Goal: Communication & Community: Answer question/provide support

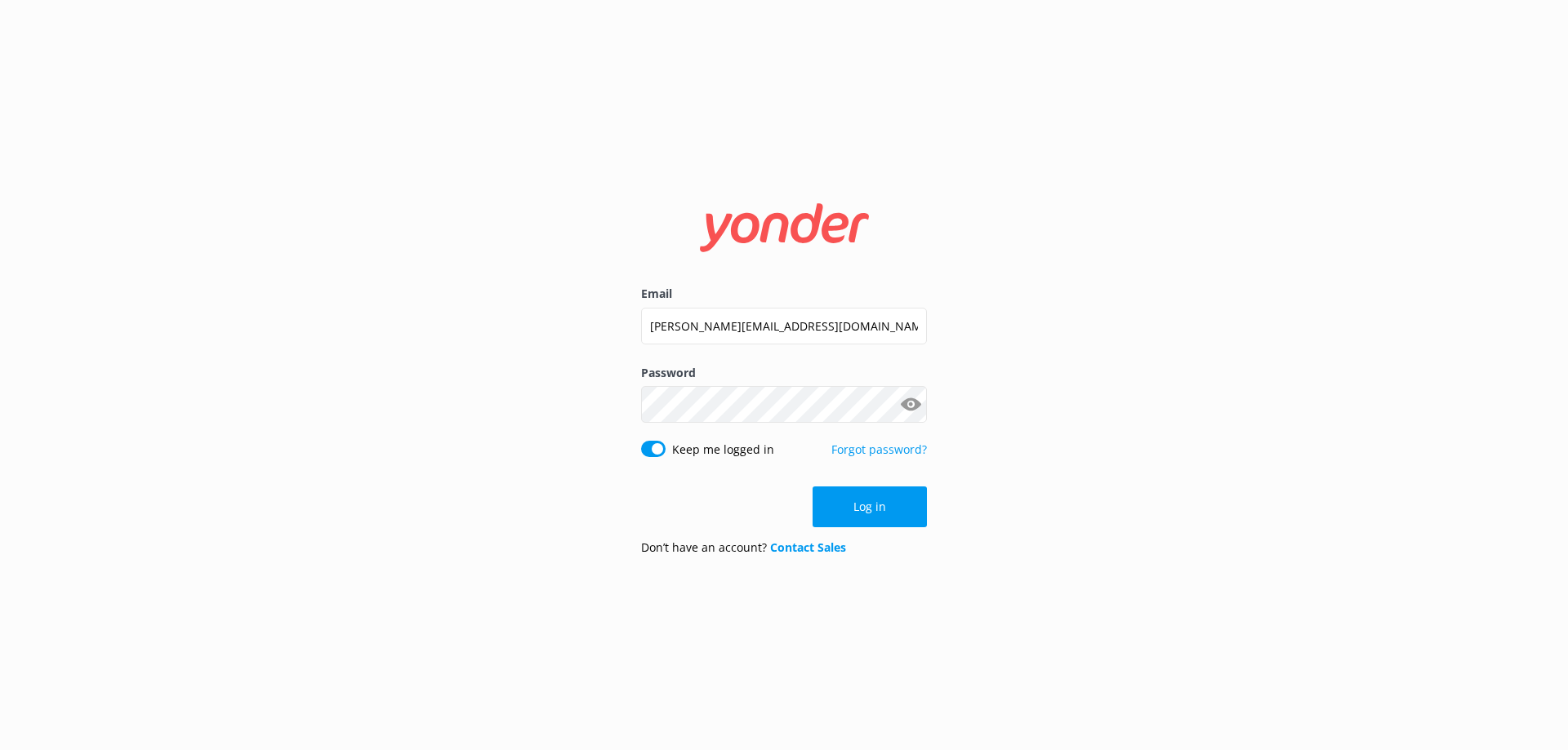
click at [859, 502] on div "Log in" at bounding box center [783, 506] width 286 height 41
click at [884, 508] on button "Log in" at bounding box center [870, 506] width 114 height 41
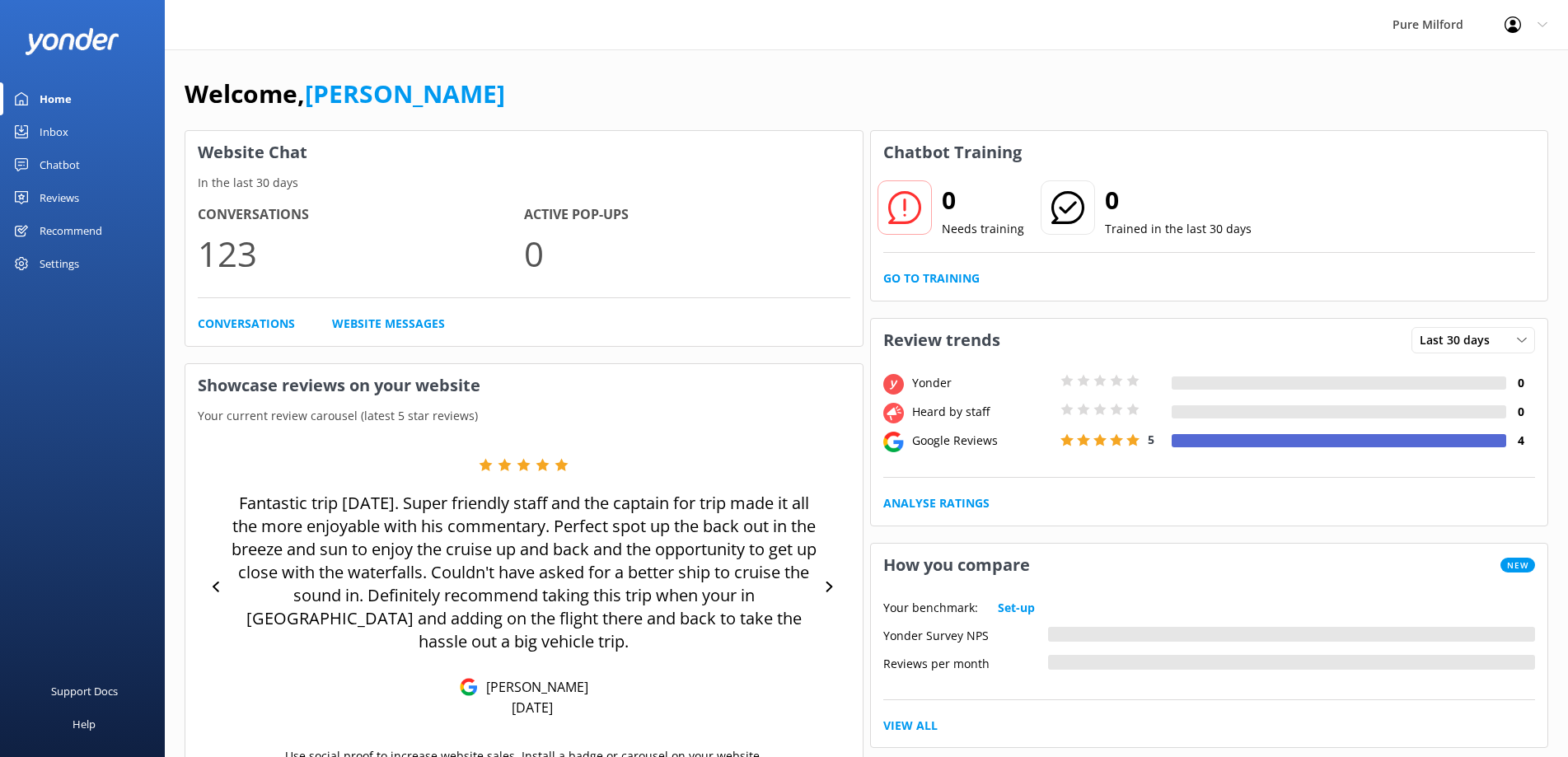
click at [251, 212] on h4 "Conversations" at bounding box center [360, 214] width 326 height 21
click at [255, 321] on link "Conversations" at bounding box center [246, 324] width 97 height 18
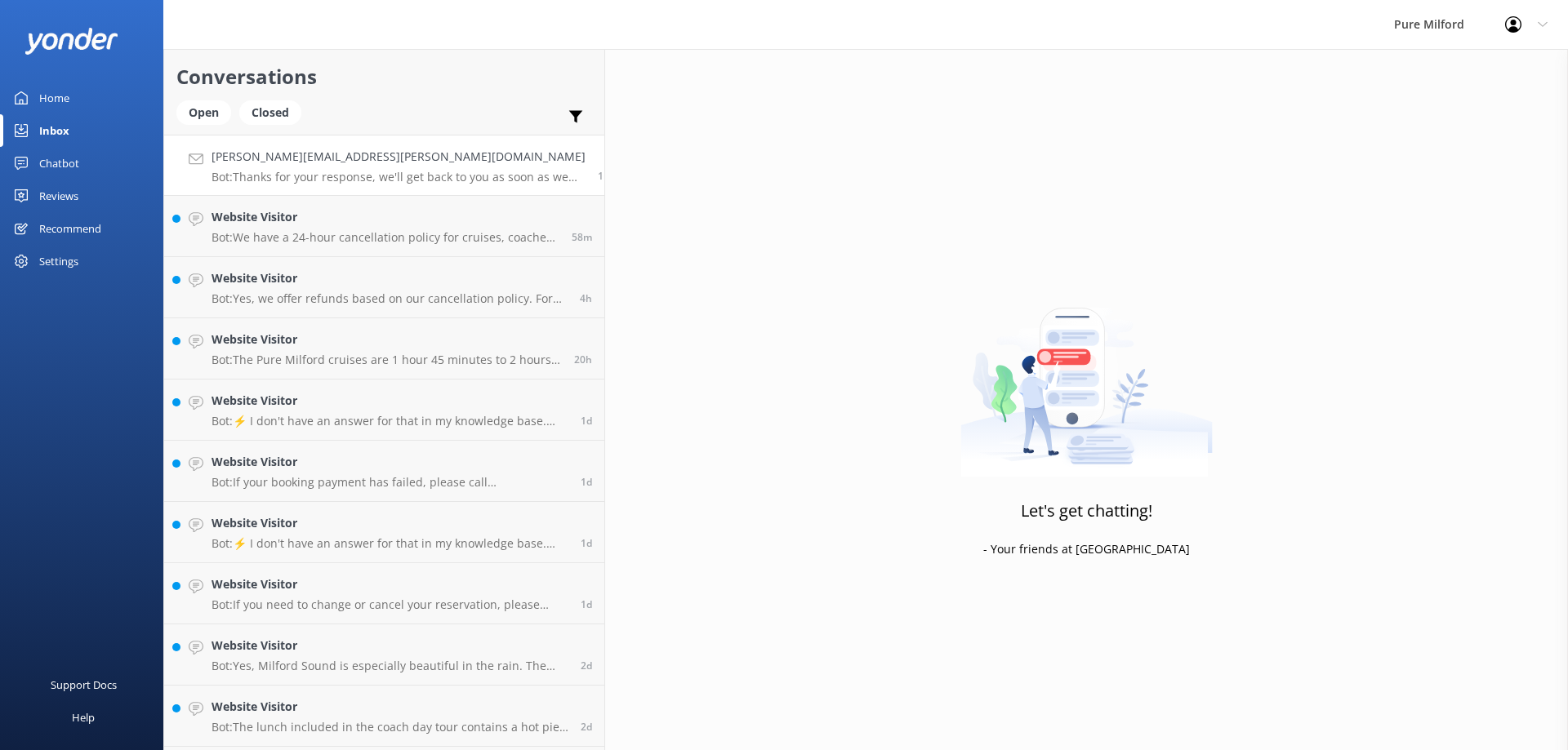
click at [278, 166] on h4 "[PERSON_NAME][EMAIL_ADDRESS][PERSON_NAME][DOMAIN_NAME]" at bounding box center [398, 157] width 374 height 18
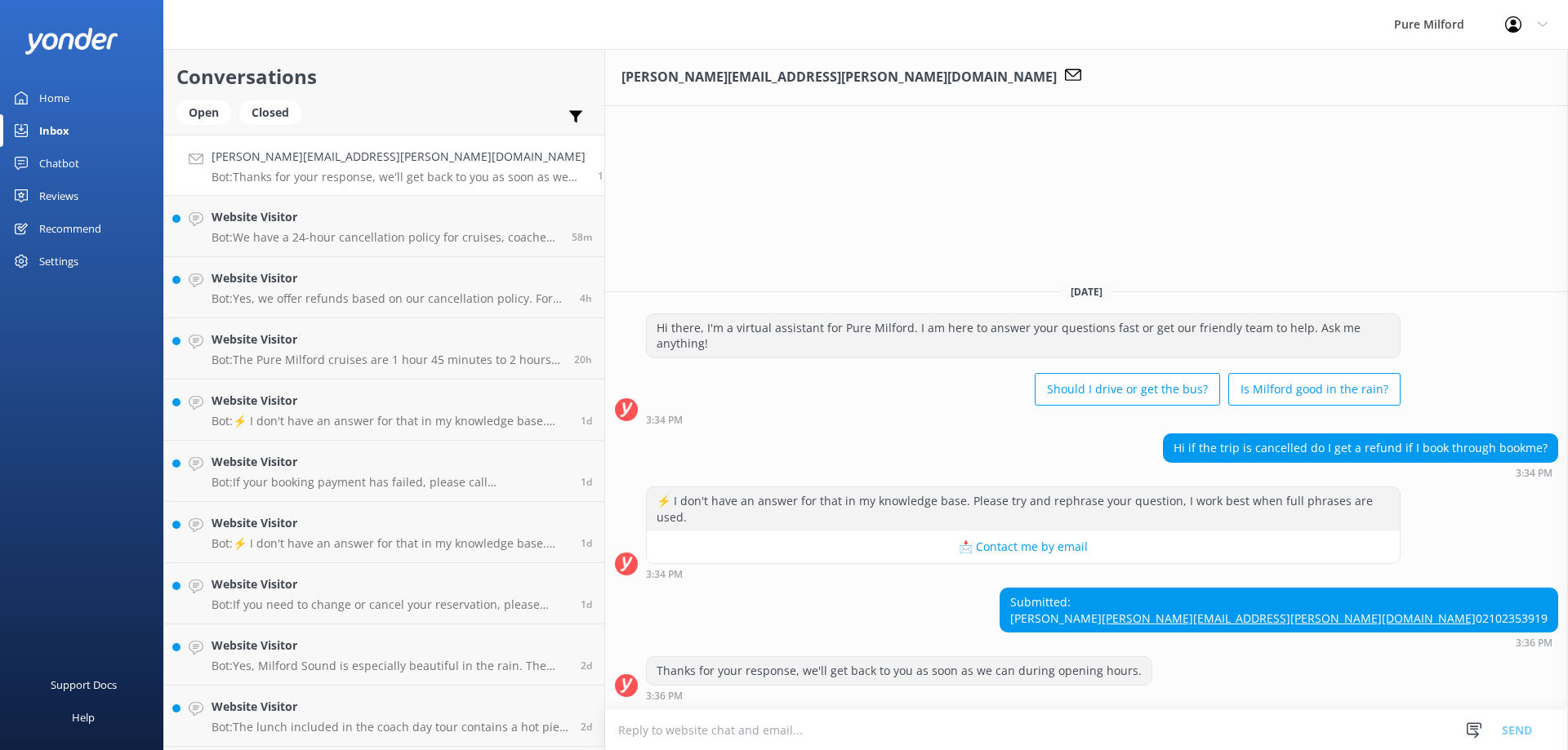
click at [731, 728] on textarea at bounding box center [1087, 730] width 963 height 40
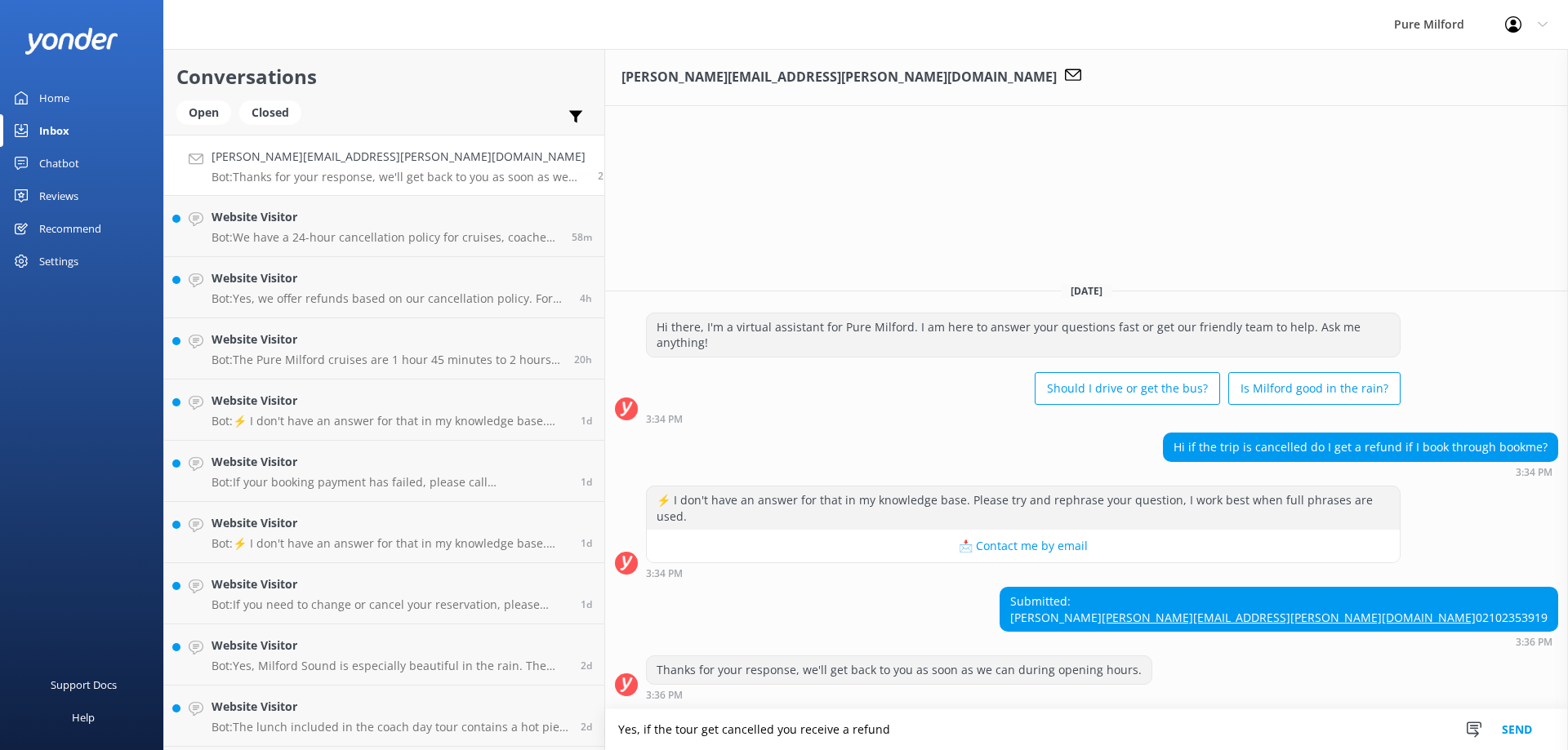
click at [605, 729] on textarea "Yes, if the tour get cancelled you receive a refund" at bounding box center [1087, 729] width 963 height 41
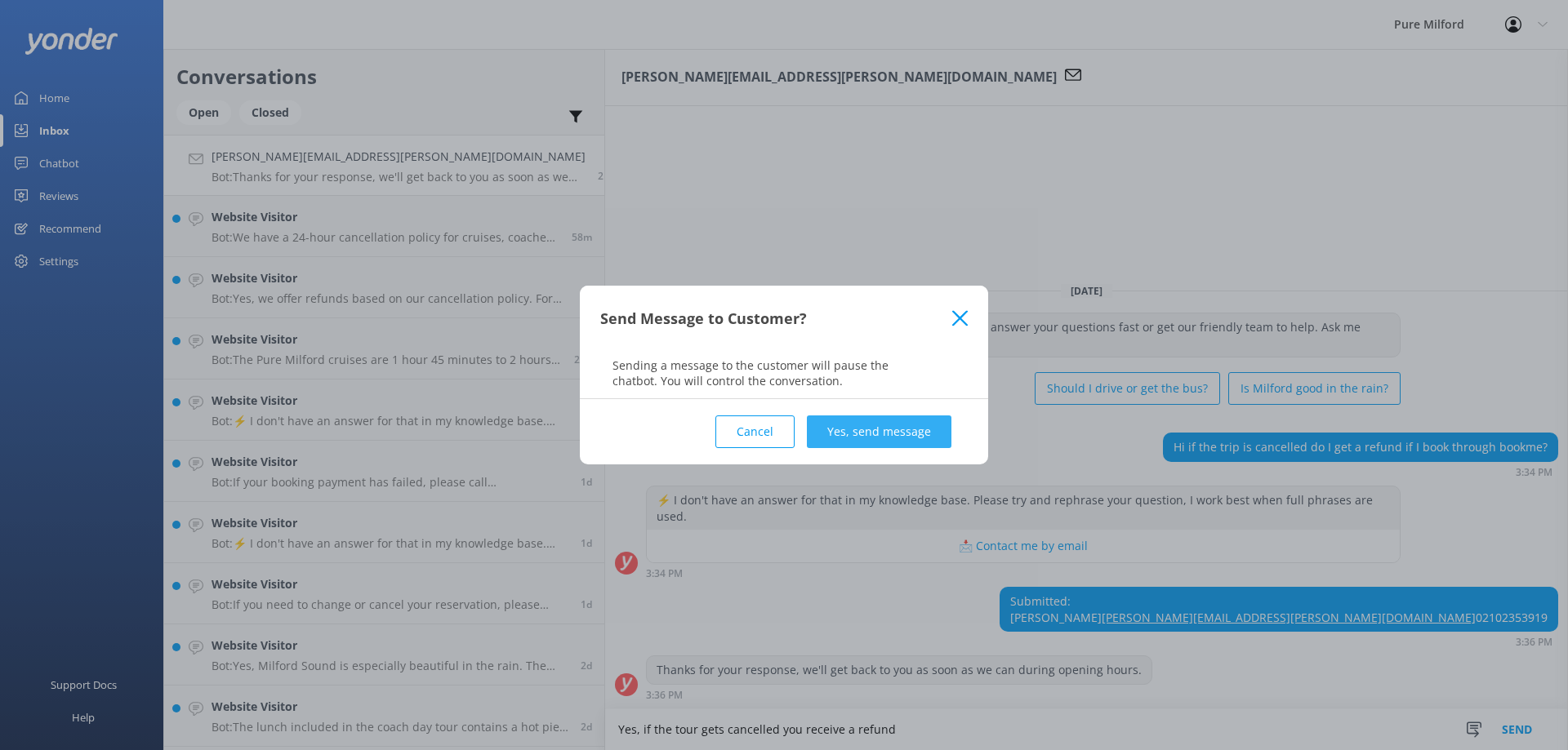
type textarea "Yes, if the tour gets cancelled you receive a refund"
click at [866, 431] on button "Yes, send message" at bounding box center [878, 432] width 144 height 33
